Goal: Task Accomplishment & Management: Use online tool/utility

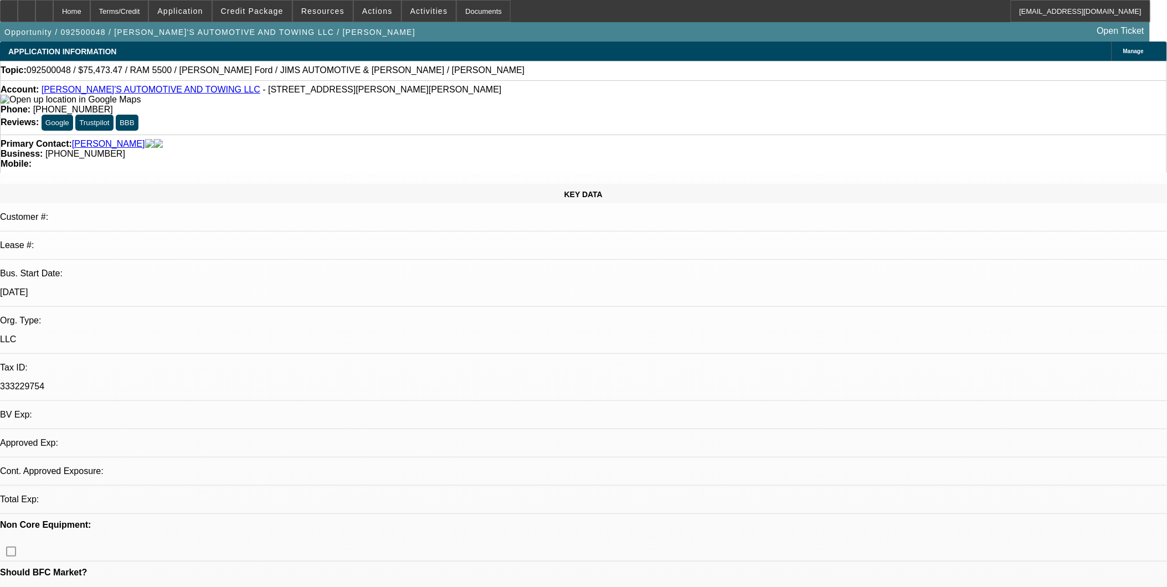
select select "0"
select select "0.1"
select select "0"
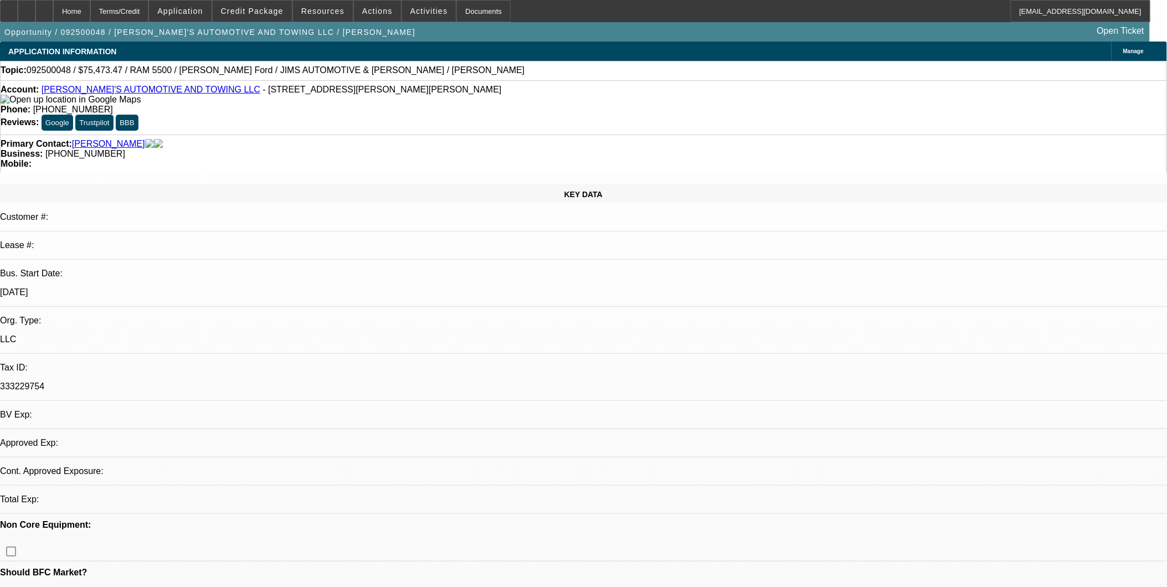
select select "0"
select select "1"
select select "3"
select select "4"
select select "1"
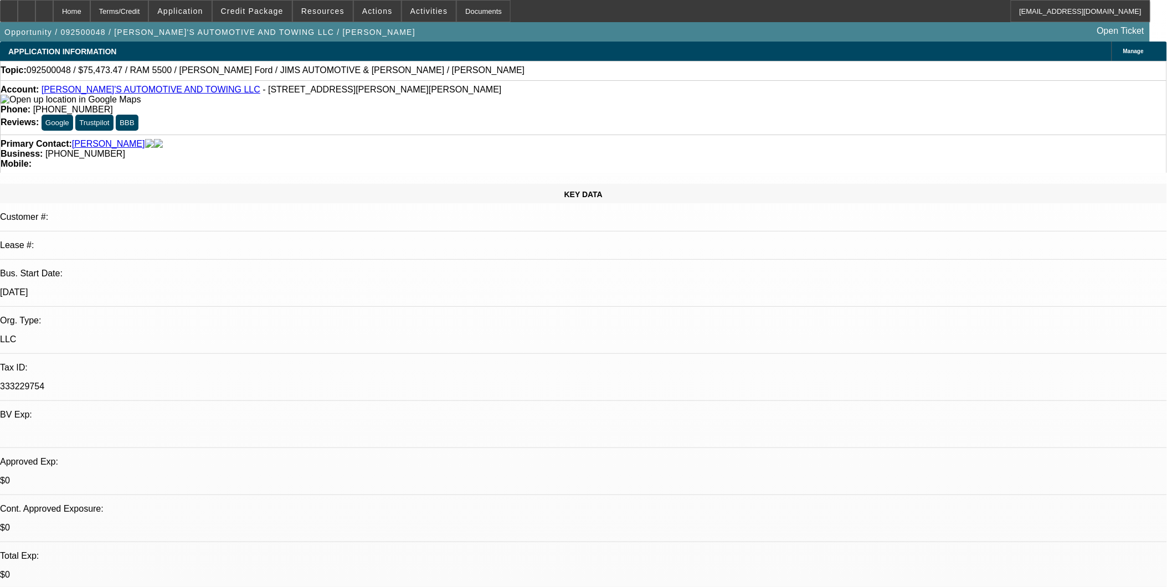
select select "3"
select select "6"
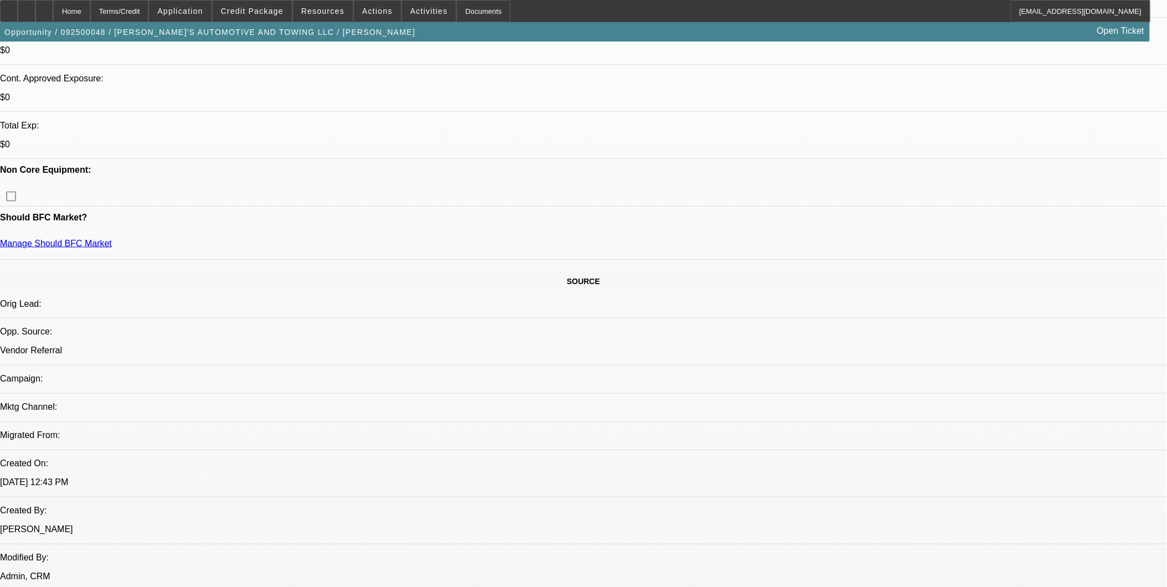
scroll to position [184, 0]
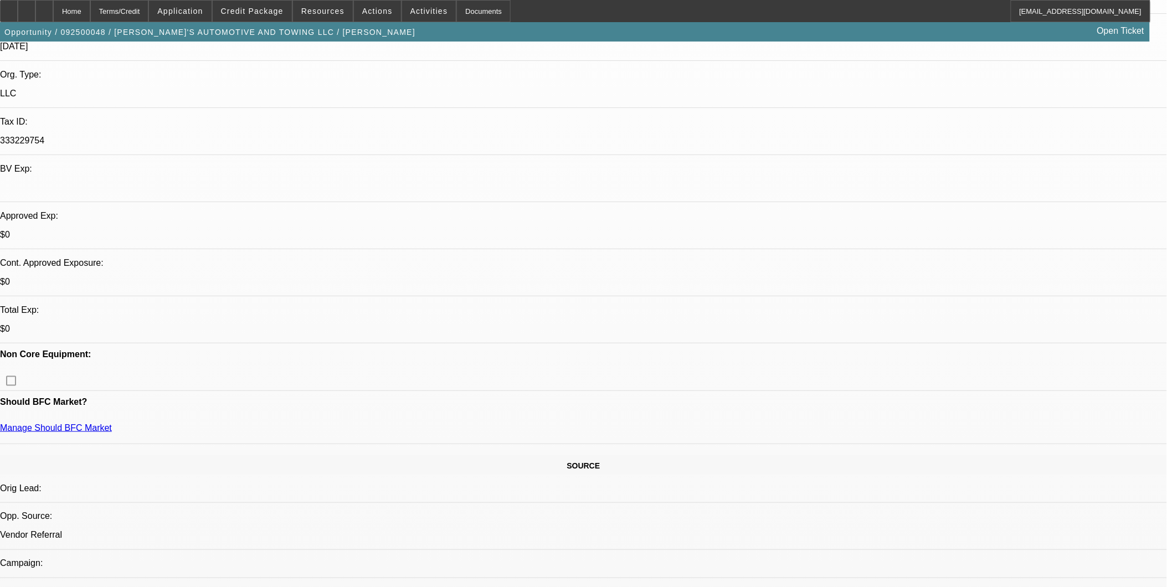
scroll to position [0, 0]
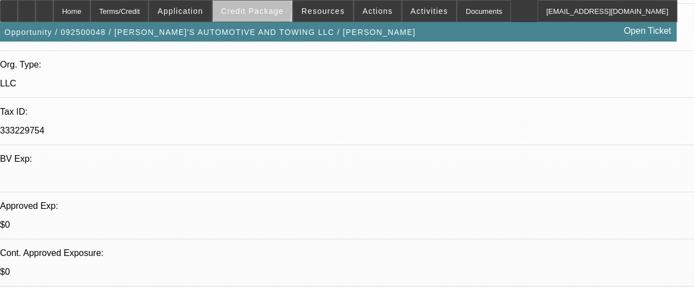
click at [270, 12] on span "Credit Package" at bounding box center [252, 11] width 63 height 9
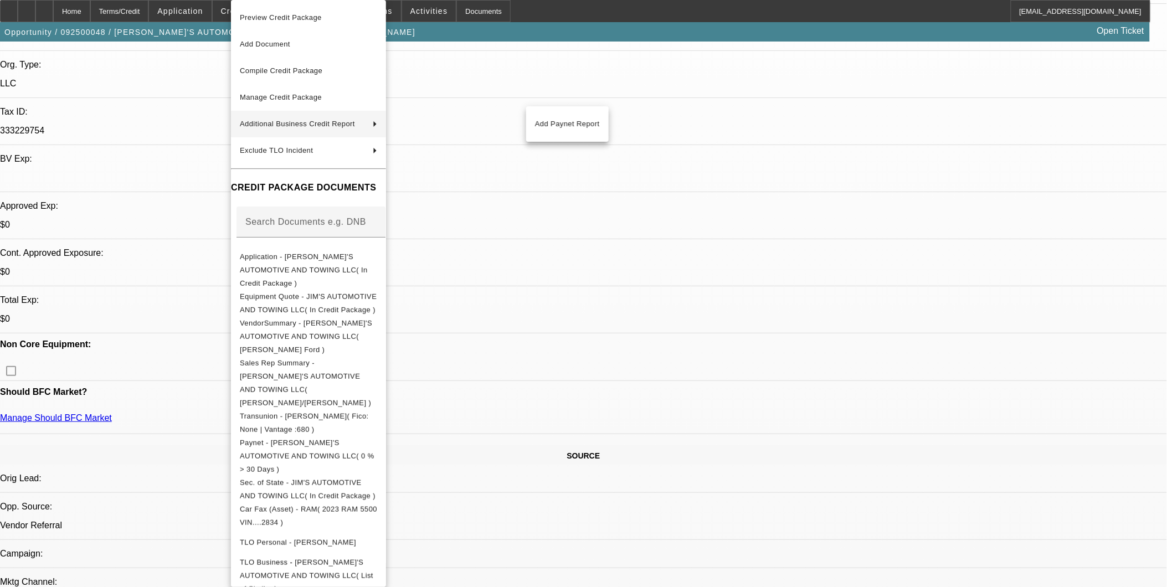
click at [613, 72] on div at bounding box center [583, 293] width 1167 height 587
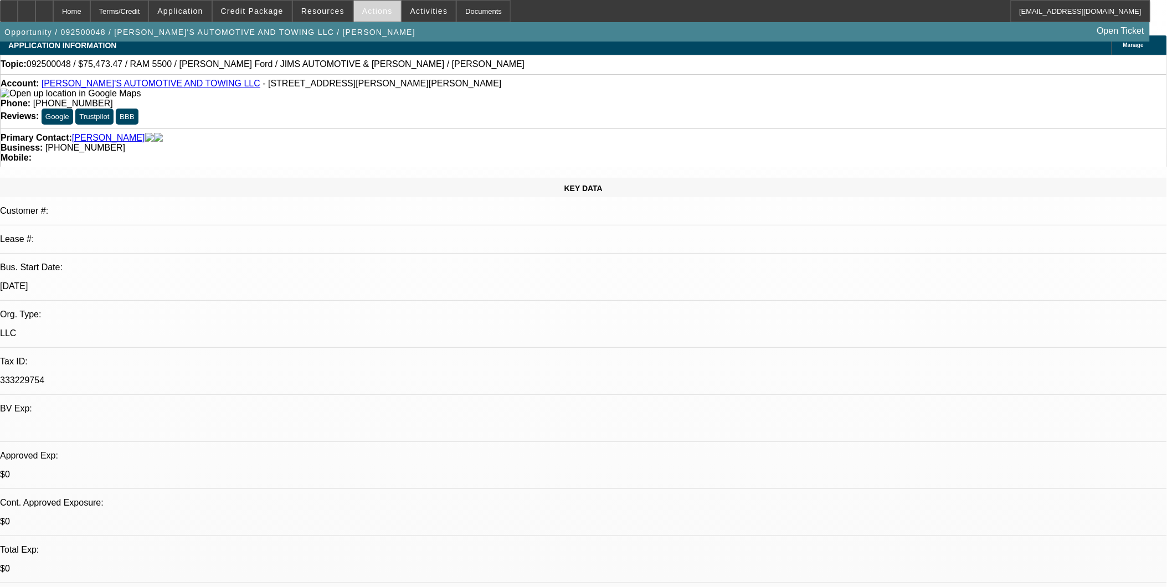
scroll to position [0, 0]
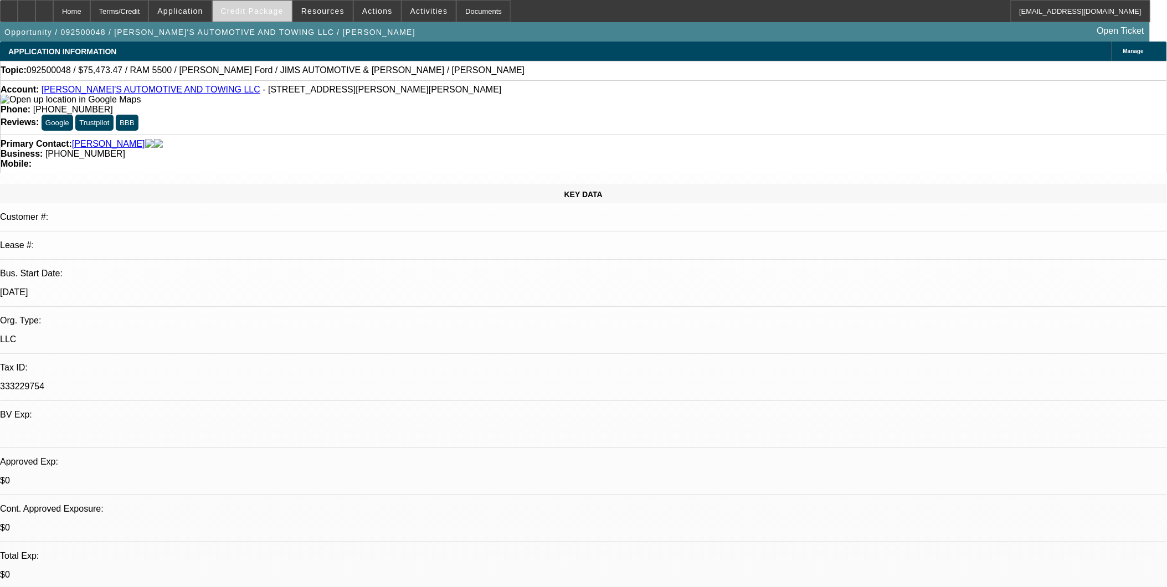
click at [245, 17] on span at bounding box center [252, 11] width 79 height 27
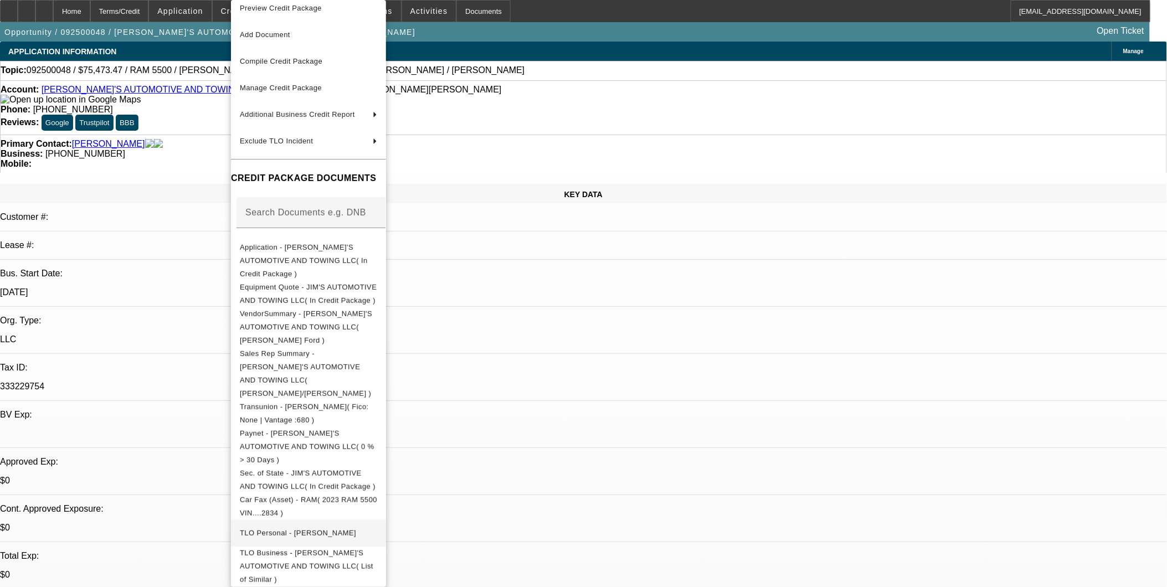
scroll to position [15, 0]
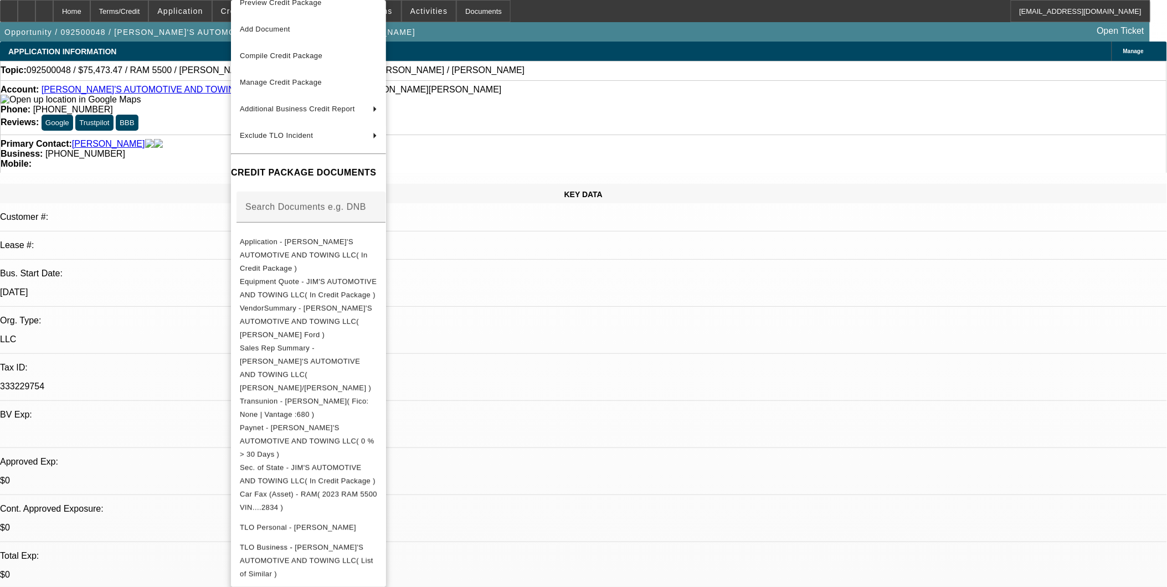
click at [635, 253] on div at bounding box center [583, 293] width 1167 height 587
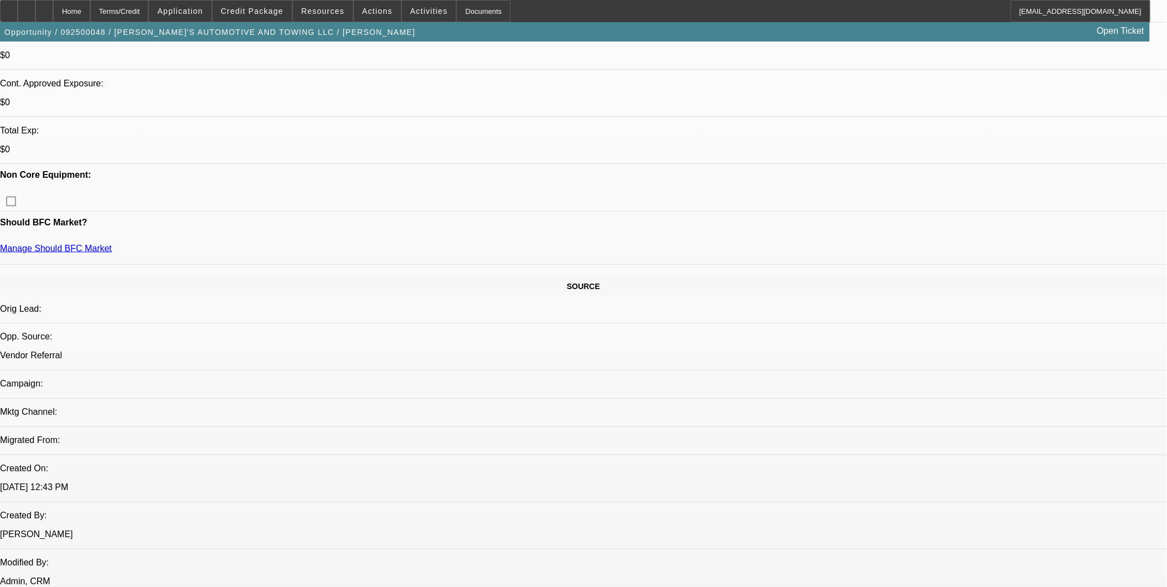
scroll to position [554, 0]
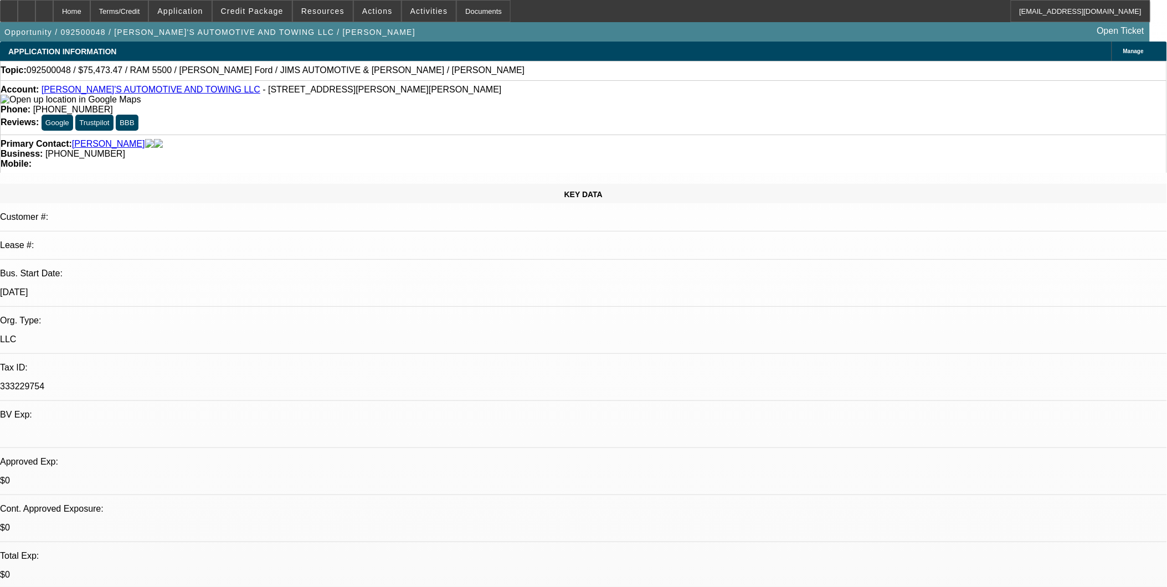
select select "0"
select select "0.1"
select select "0"
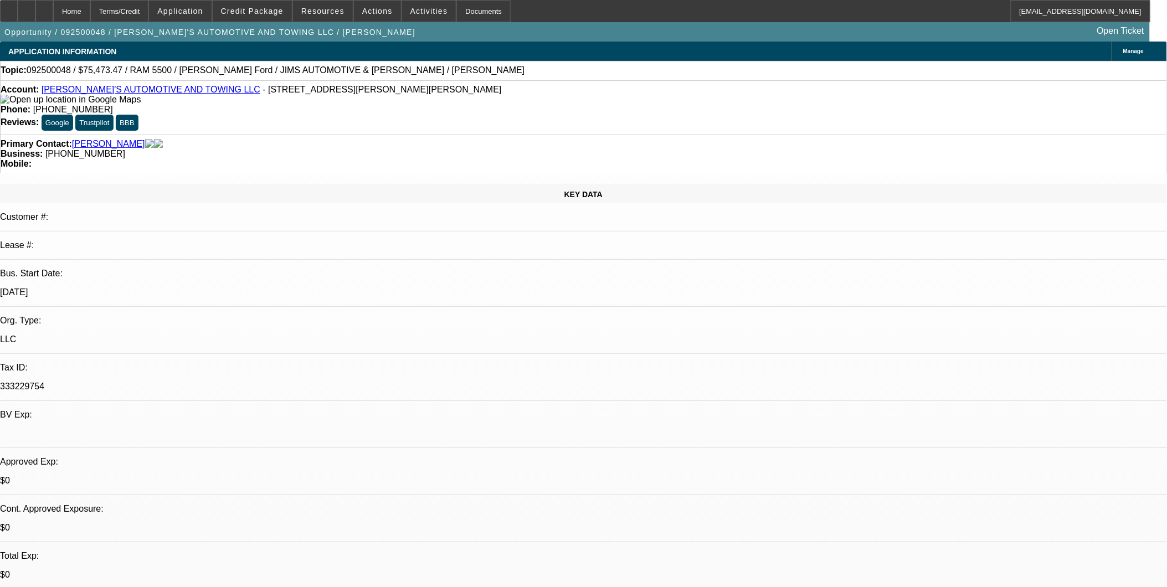
select select "0"
select select "1"
select select "3"
select select "4"
select select "1"
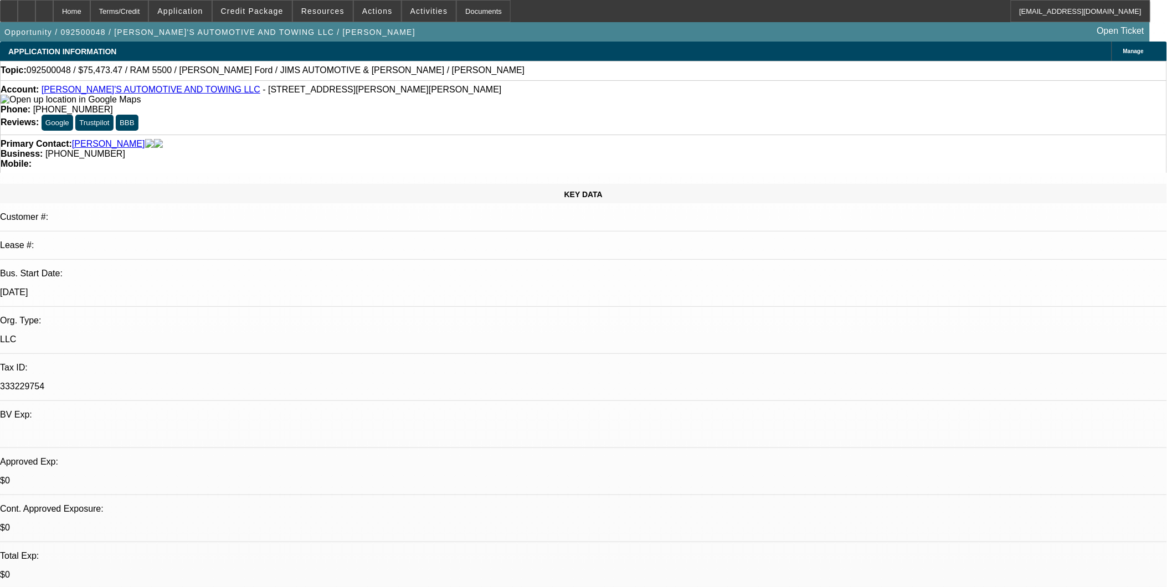
select select "3"
select select "6"
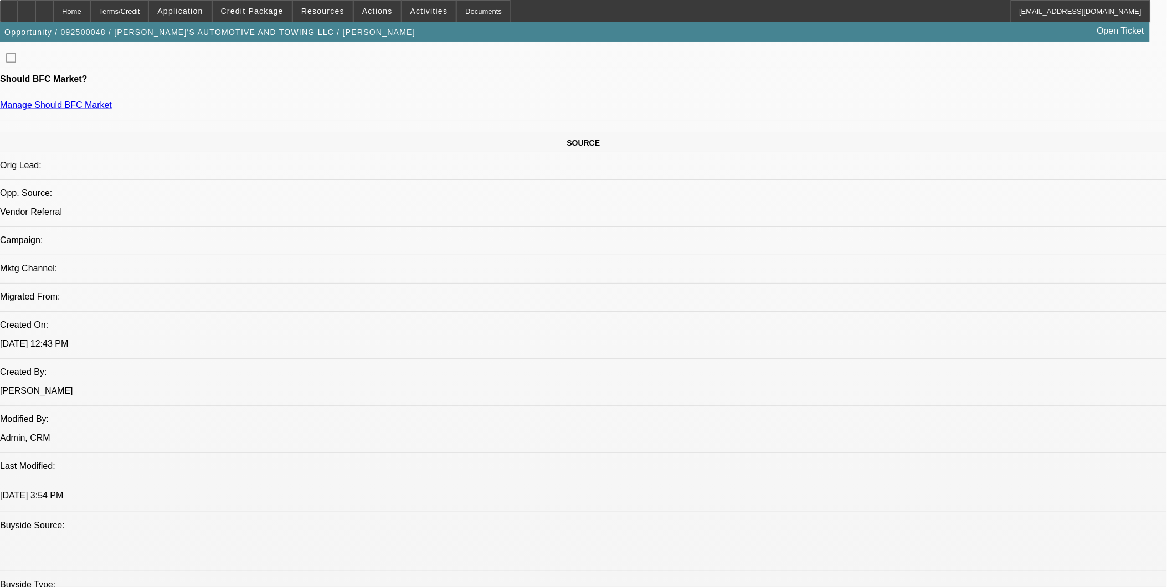
scroll to position [492, 0]
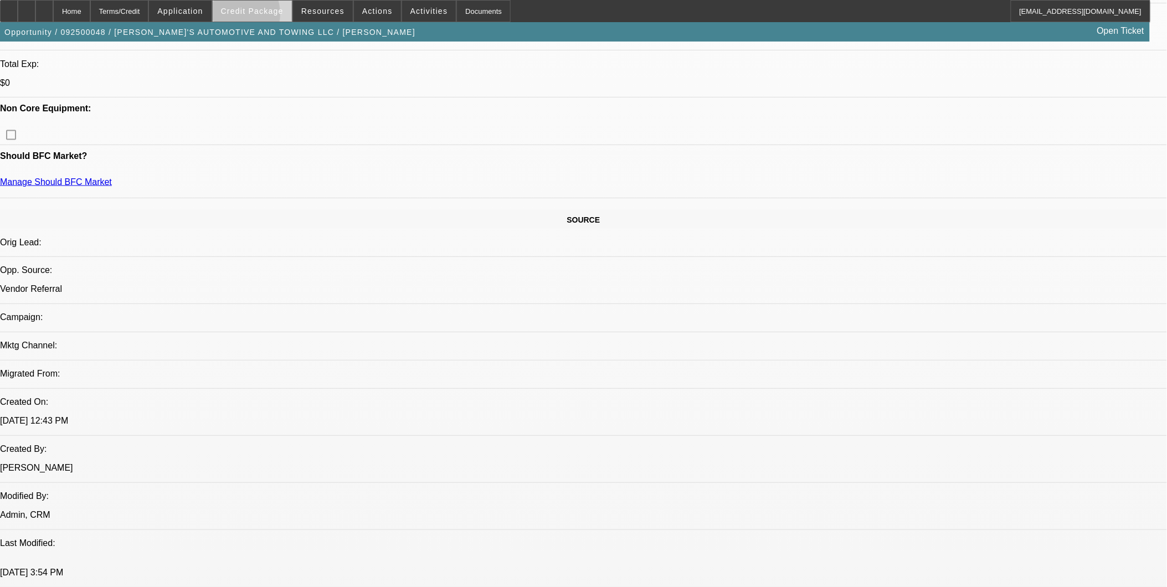
click at [248, 17] on span at bounding box center [252, 11] width 79 height 27
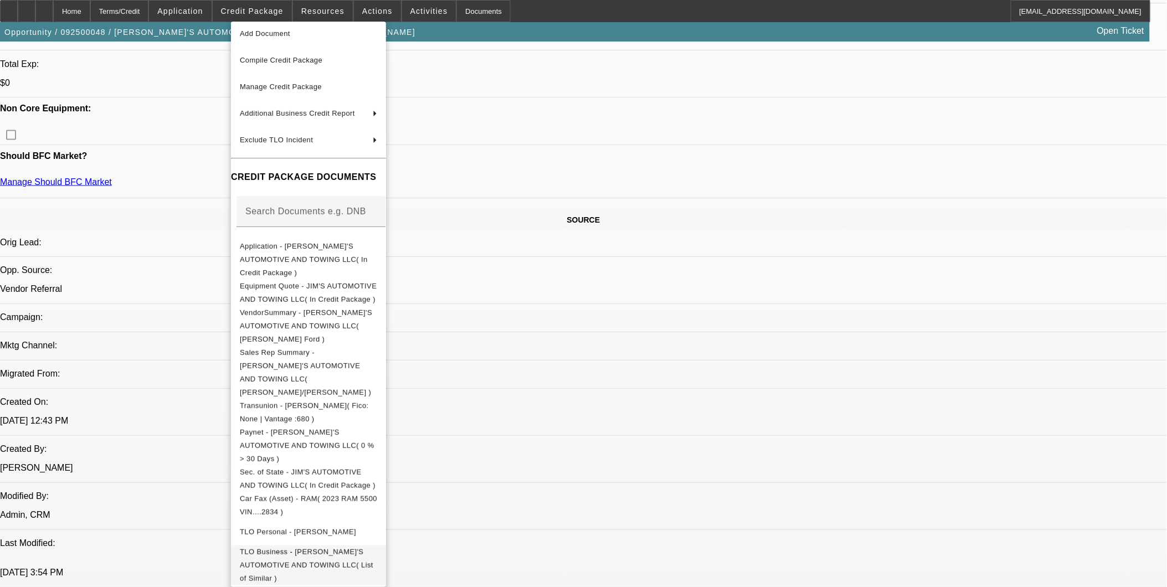
scroll to position [37, 0]
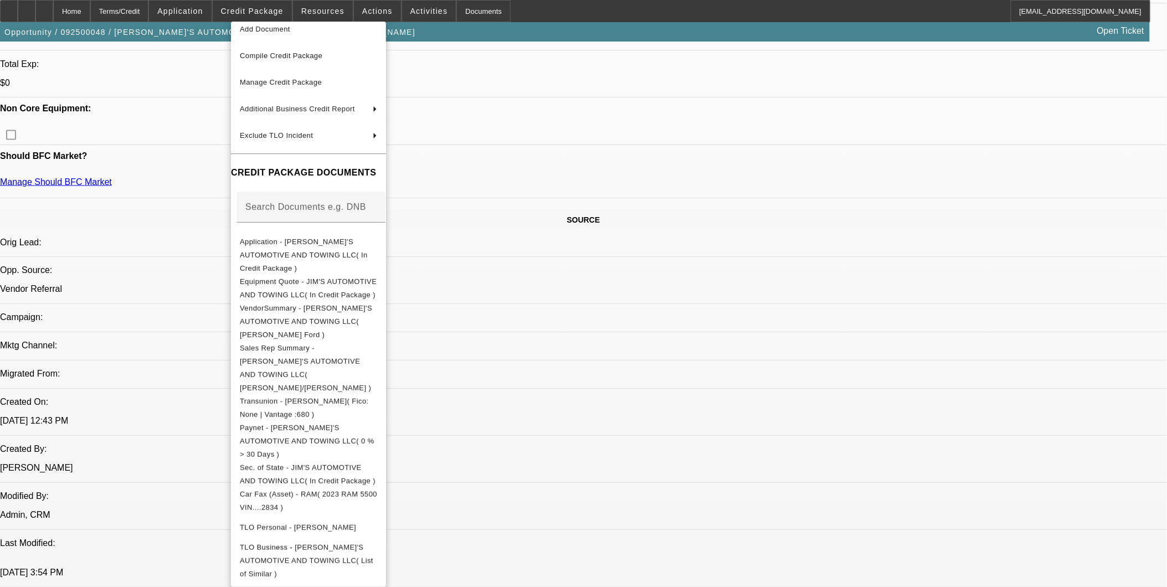
click at [597, 347] on div at bounding box center [583, 293] width 1167 height 587
